Goal: Information Seeking & Learning: Learn about a topic

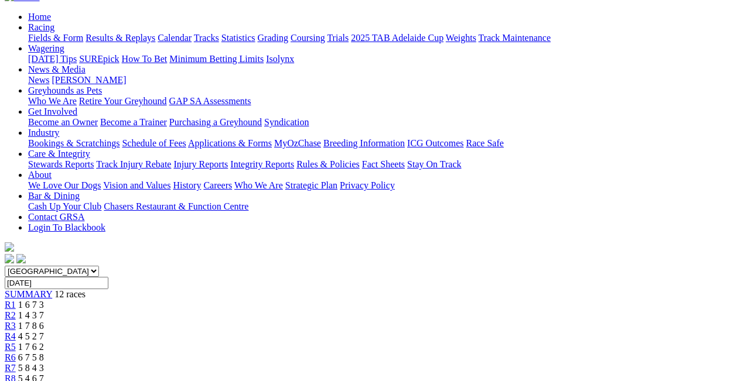
scroll to position [117, 0]
click at [108, 276] on input "Monday, 8 Sep 2025" at bounding box center [57, 282] width 104 height 12
type input "Today, 10 Sep 2025"
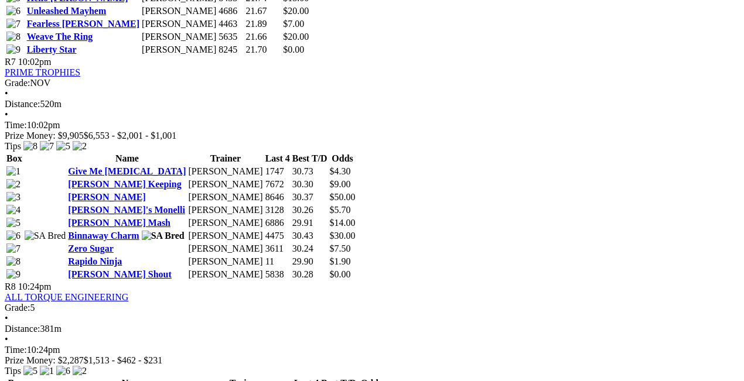
scroll to position [1953, 0]
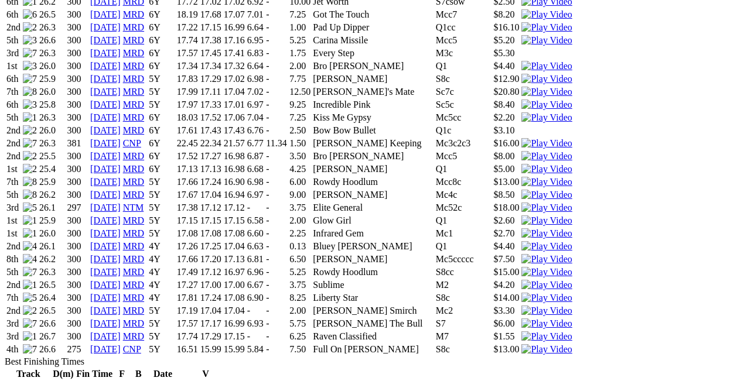
scroll to position [1132, 0]
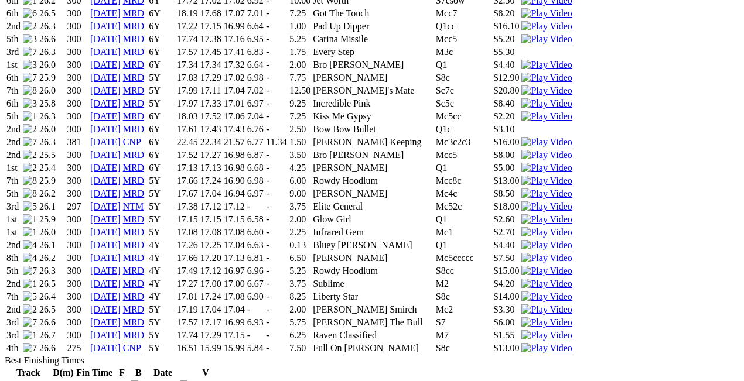
click at [121, 343] on link "20 Aug 25" at bounding box center [105, 348] width 30 height 10
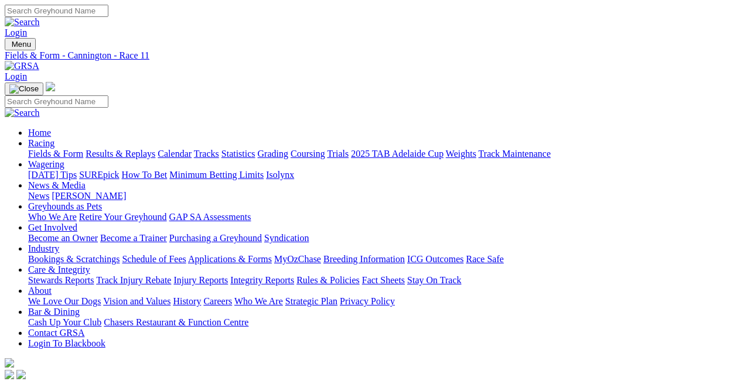
click at [115, 149] on link "Results & Replays" at bounding box center [121, 154] width 70 height 10
click at [99, 381] on select "South Australia New South Wales Northern Territory Queensland Tasmania Victoria…" at bounding box center [52, 387] width 94 height 11
select select "WA"
click at [46, 381] on select "South Australia New South Wales Northern Territory Queensland Tasmania Victoria…" at bounding box center [52, 387] width 94 height 11
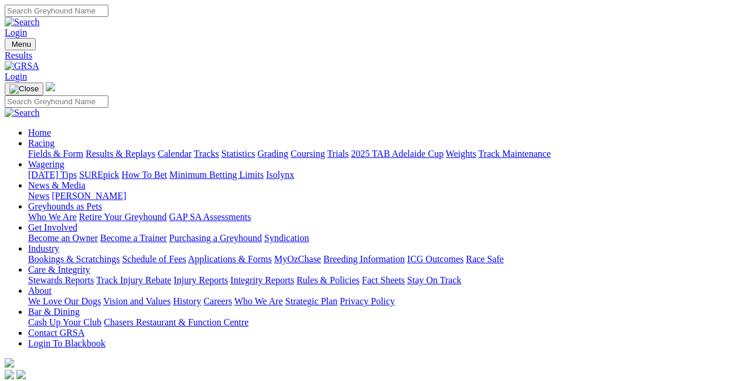
type input "[DATE]"
